Goal: Information Seeking & Learning: Learn about a topic

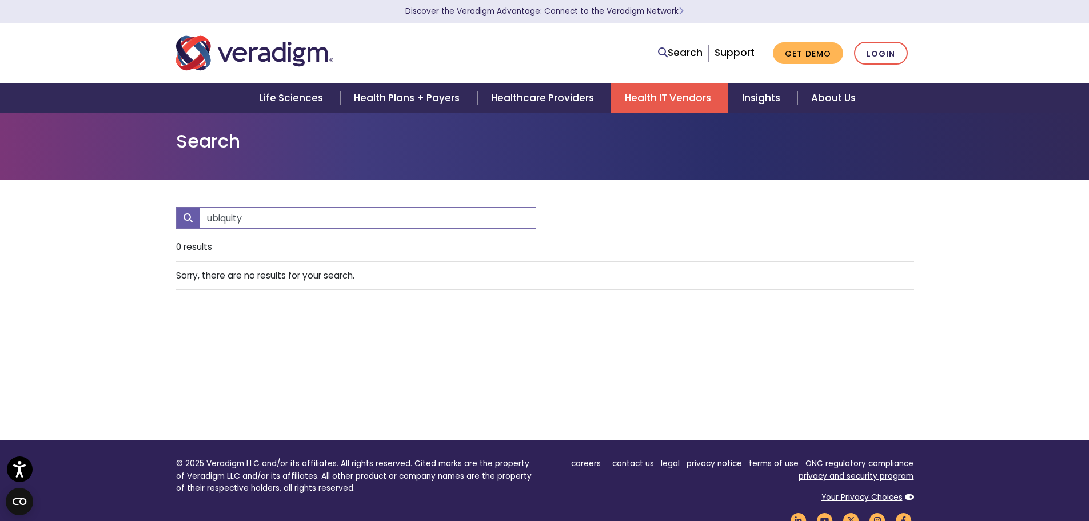
click at [658, 94] on link "Health IT Vendors" at bounding box center [669, 97] width 117 height 29
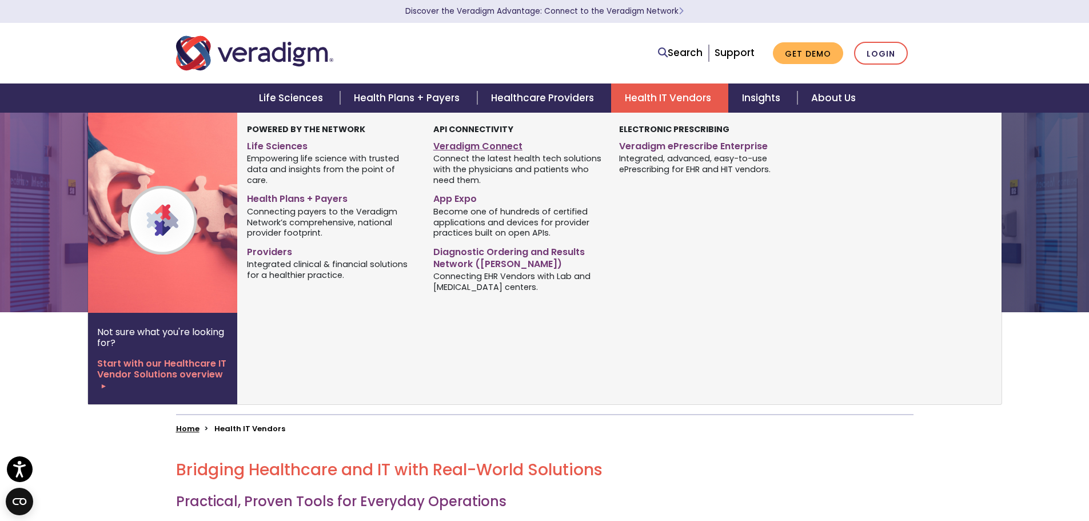
click at [475, 145] on link "Veradigm Connect" at bounding box center [517, 144] width 169 height 17
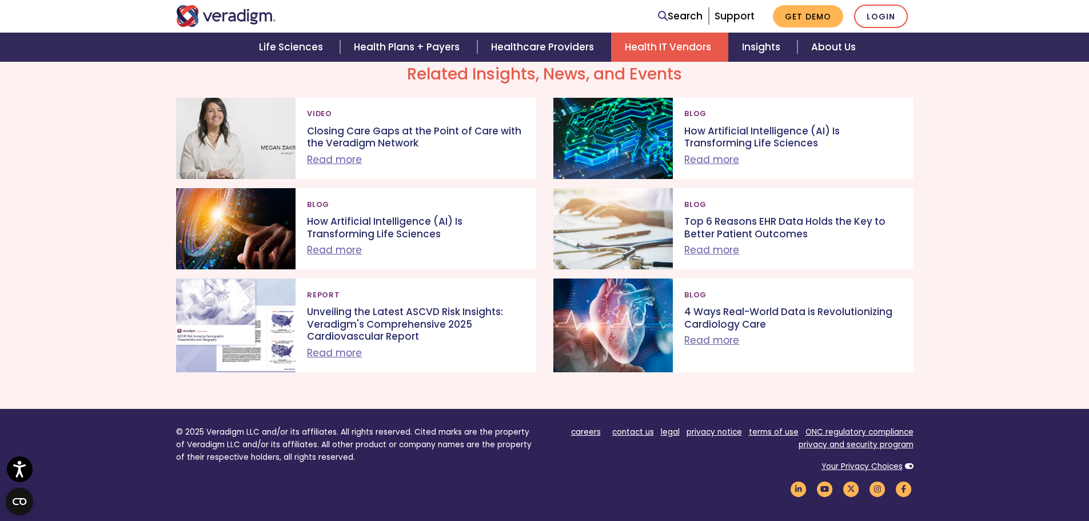
scroll to position [857, 0]
